Goal: Information Seeking & Learning: Learn about a topic

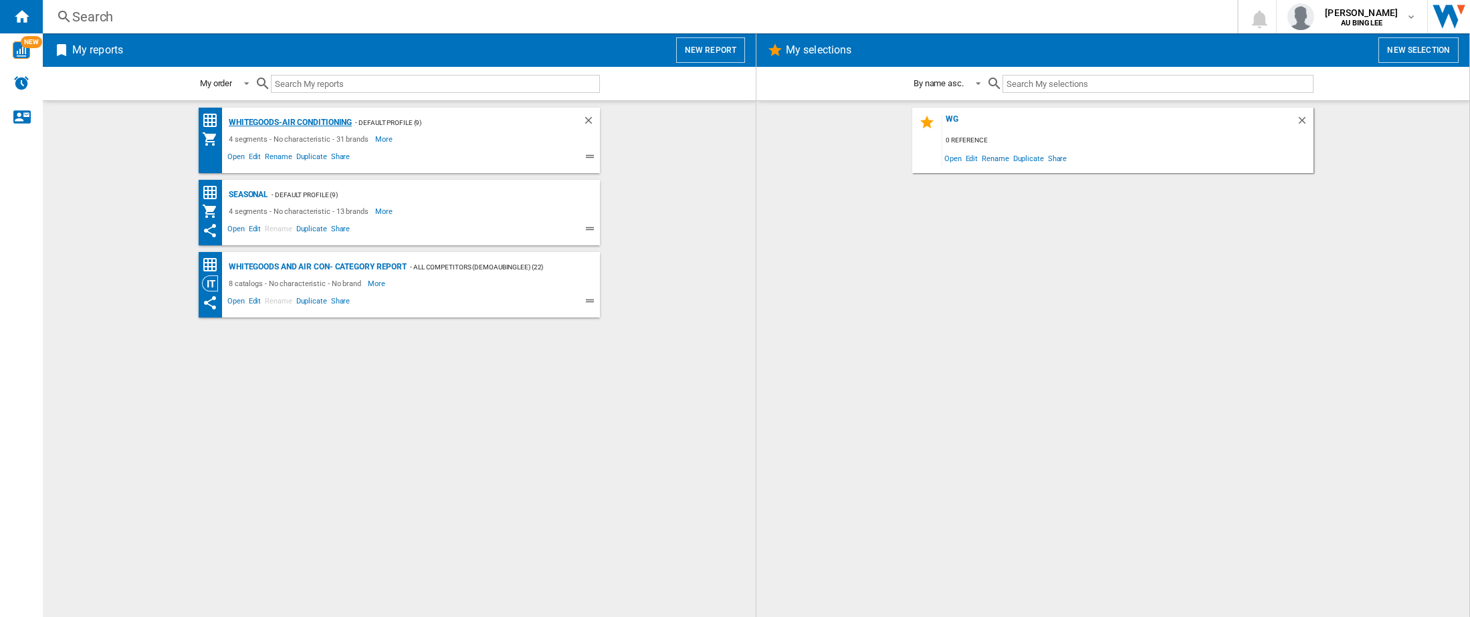
click at [311, 120] on div "Whitegoods-Air Conditioning" at bounding box center [288, 122] width 126 height 17
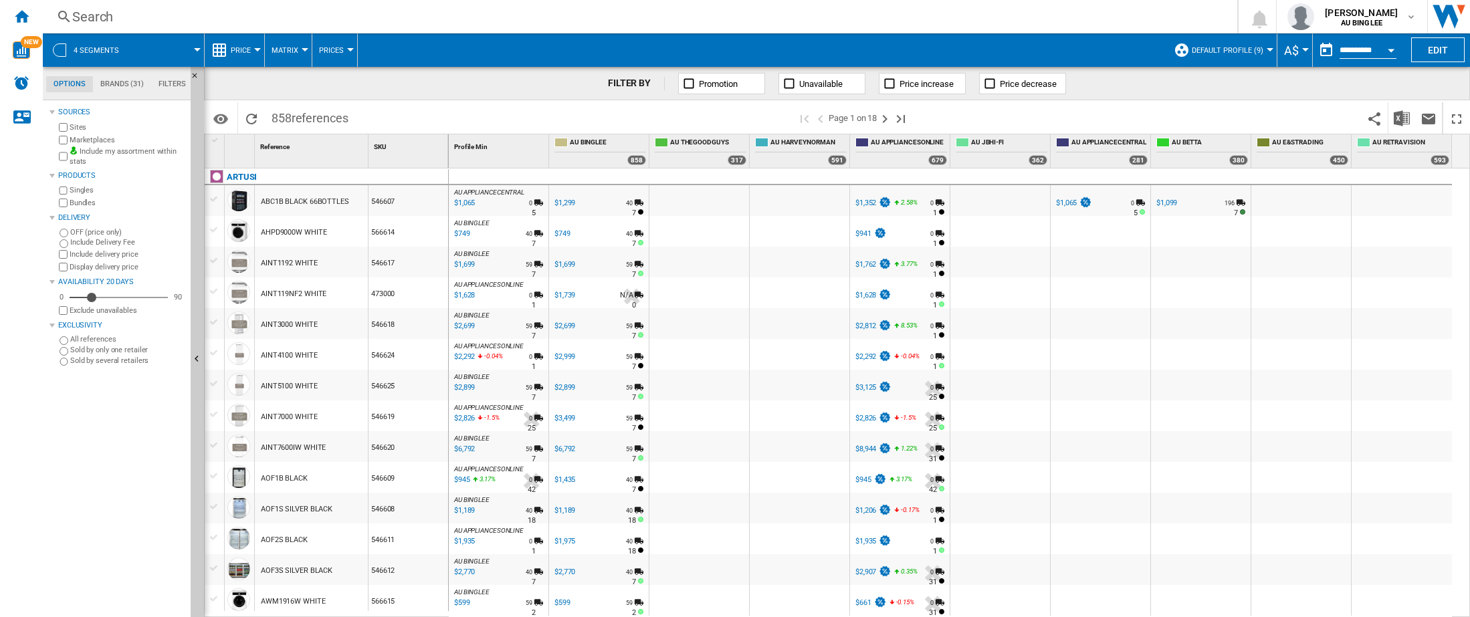
click at [109, 82] on md-tab-item "Brands (31)" at bounding box center [122, 84] width 58 height 16
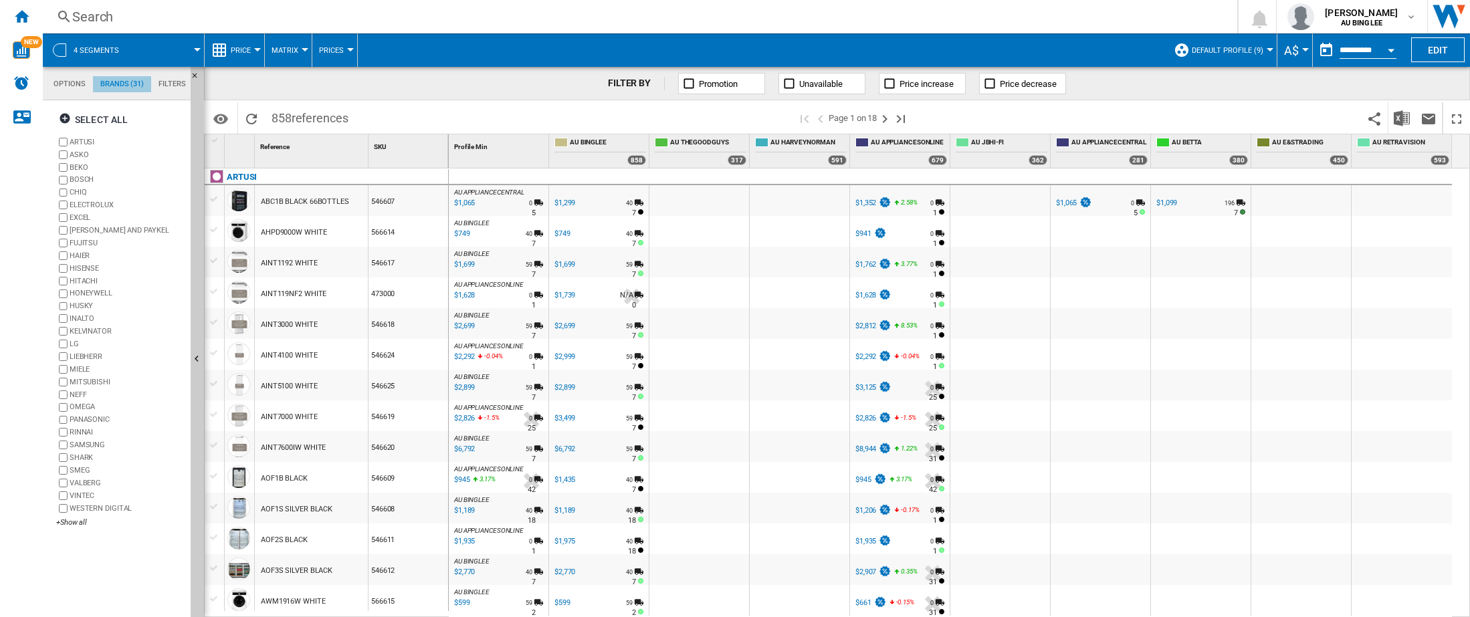
scroll to position [51, 0]
click at [68, 116] on ng-md-icon "button" at bounding box center [67, 120] width 16 height 16
click at [66, 118] on ng-md-icon "button" at bounding box center [67, 120] width 16 height 16
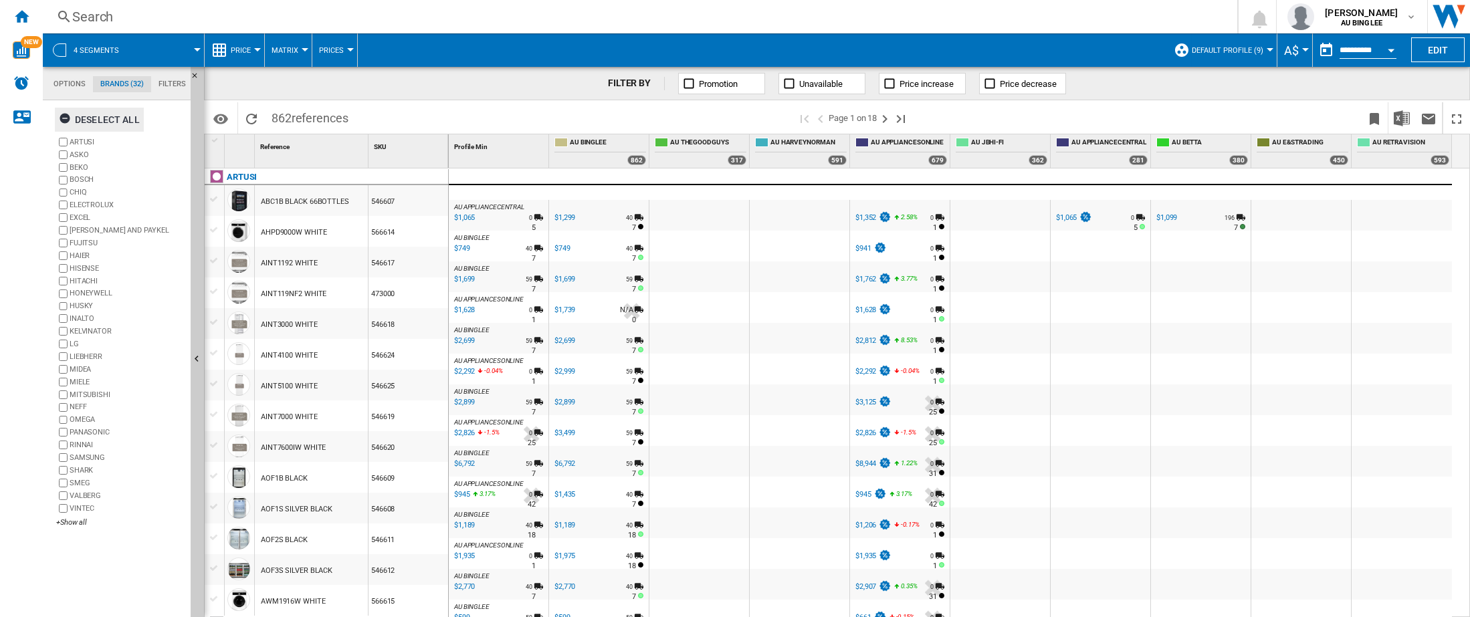
click at [62, 116] on ng-md-icon "button" at bounding box center [67, 120] width 16 height 16
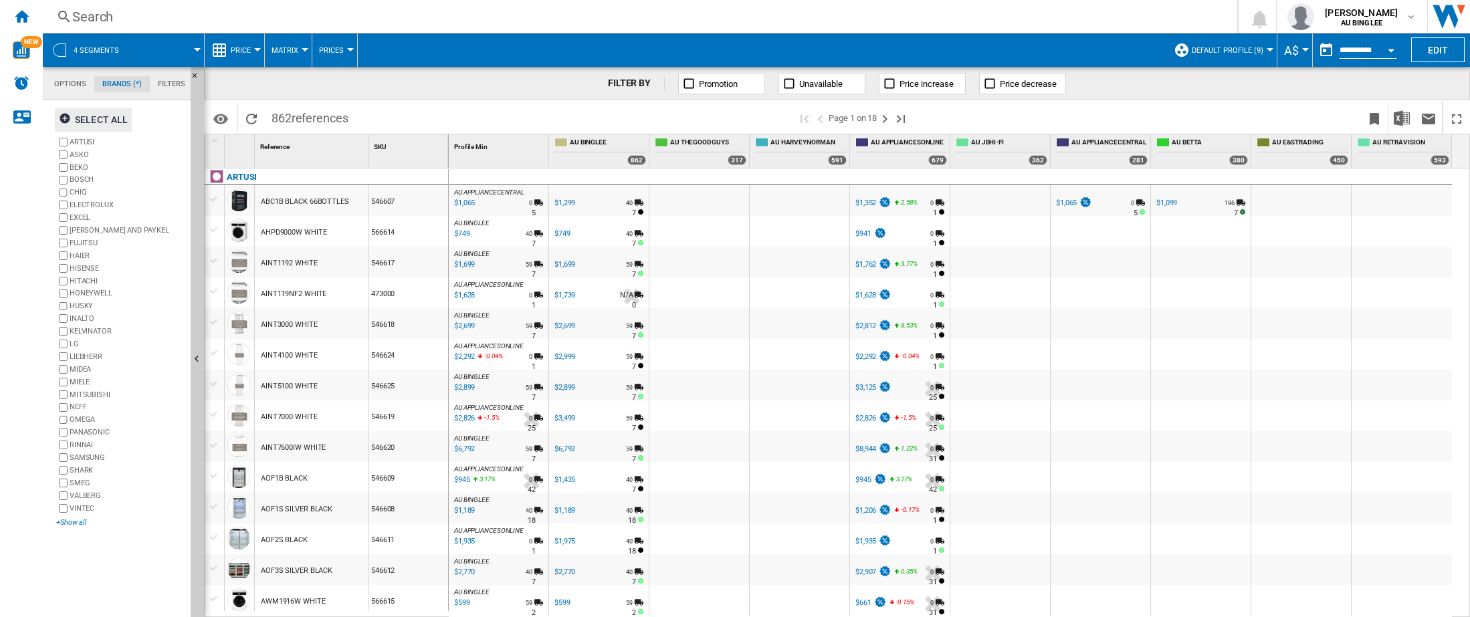
click at [66, 526] on div "+Show all" at bounding box center [120, 523] width 129 height 10
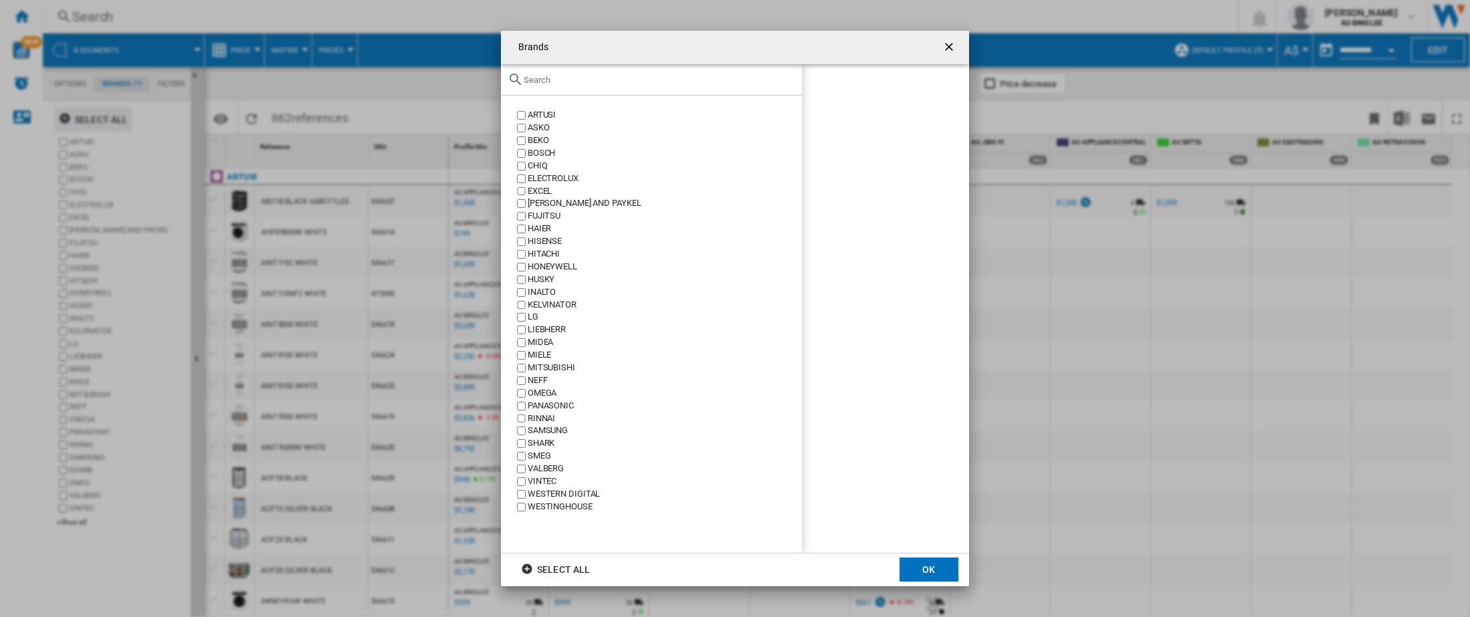
click at [561, 510] on div "WESTINGHOUSE" at bounding box center [665, 507] width 274 height 13
click at [923, 572] on button "OK" at bounding box center [929, 570] width 59 height 24
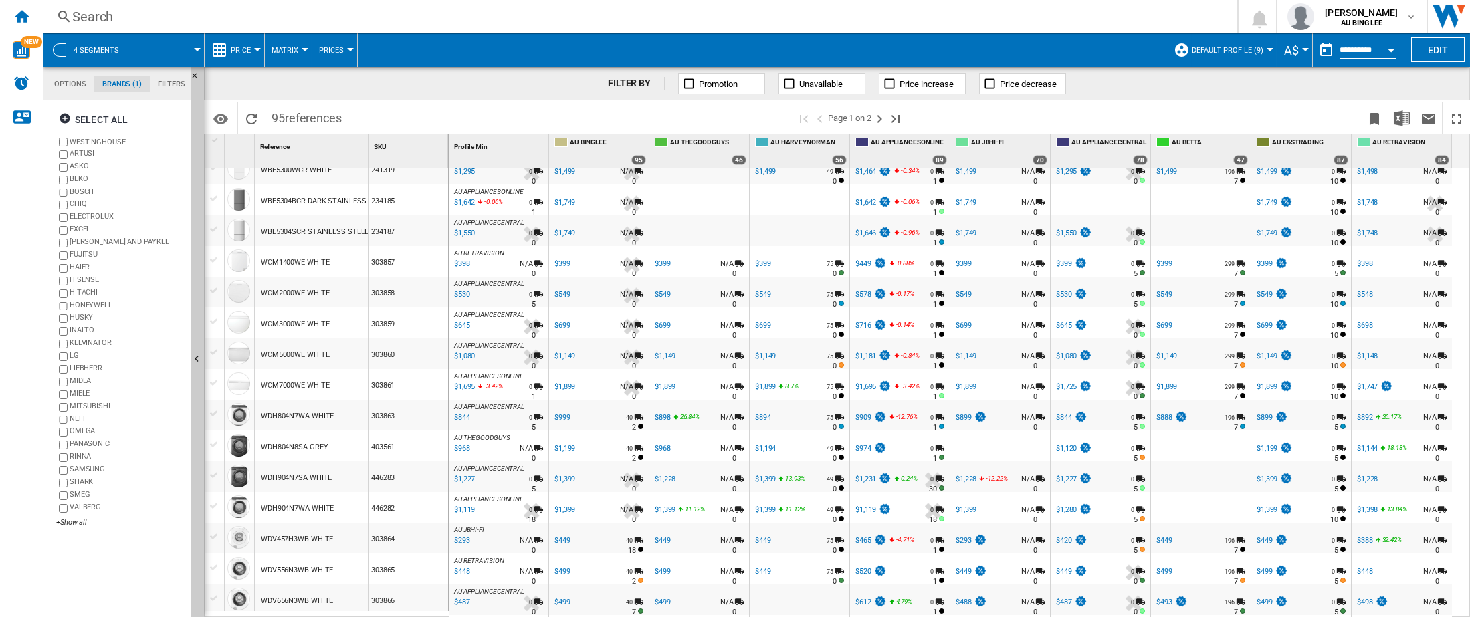
scroll to position [534, 0]
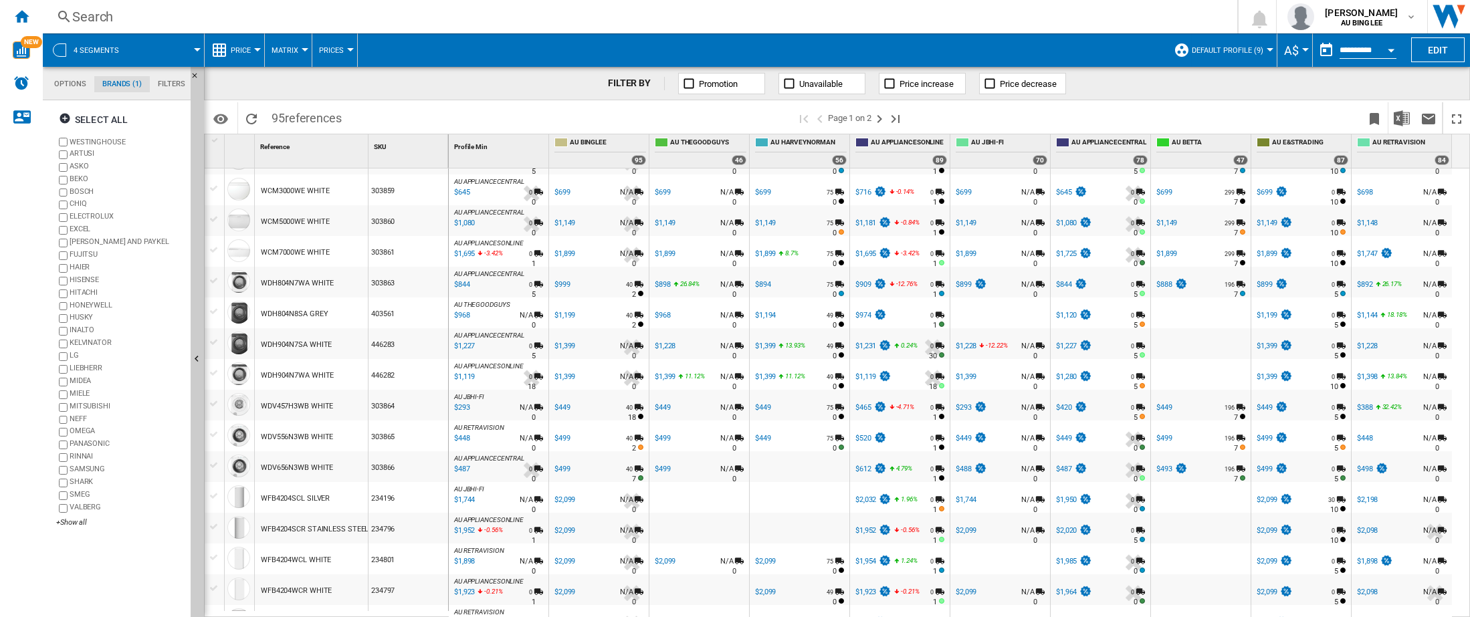
click at [460, 409] on div "$293" at bounding box center [461, 407] width 18 height 13
